Goal: Task Accomplishment & Management: Complete application form

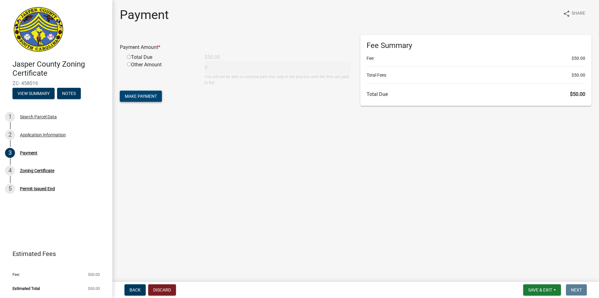
click at [126, 98] on span "Make Payment" at bounding box center [141, 96] width 32 height 5
click at [128, 64] on input "radio" at bounding box center [129, 64] width 4 height 4
radio input "true"
type input "50"
click at [136, 102] on button "Make Payment" at bounding box center [141, 96] width 42 height 11
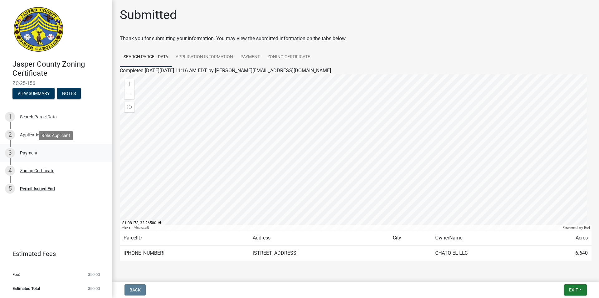
click at [31, 153] on div "Payment" at bounding box center [28, 153] width 17 height 4
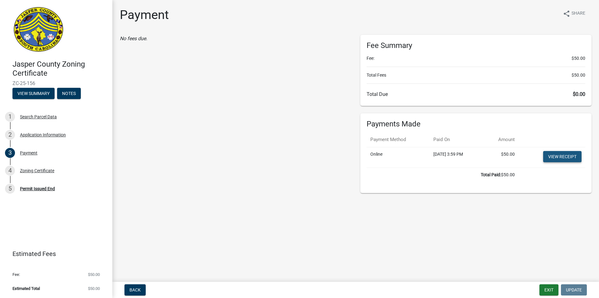
click at [554, 159] on link "View receipt" at bounding box center [562, 156] width 38 height 11
click at [25, 189] on div "Permit Issued End" at bounding box center [37, 189] width 35 height 4
click at [28, 171] on div "Zoning Certificate" at bounding box center [37, 171] width 34 height 4
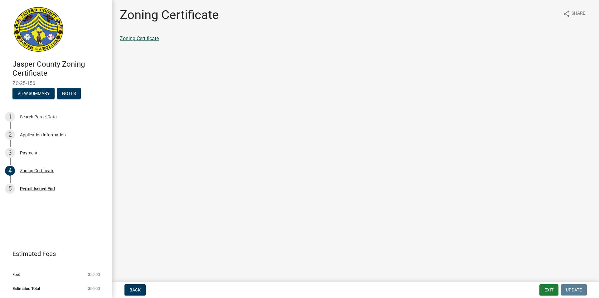
click at [147, 41] on link "Zoning Certificate" at bounding box center [139, 39] width 39 height 6
